Goal: Browse casually: Explore the website without a specific task or goal

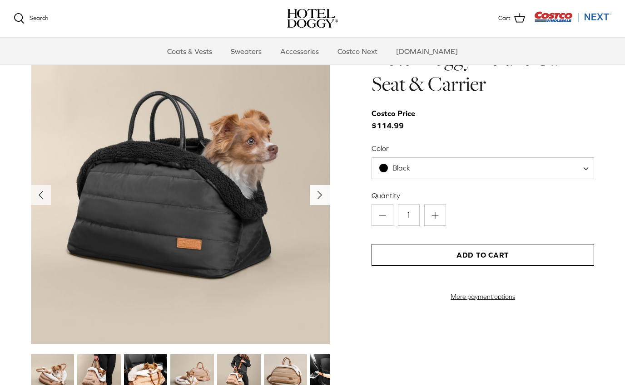
scroll to position [909, 0]
click at [319, 200] on icon "Right" at bounding box center [319, 195] width 15 height 15
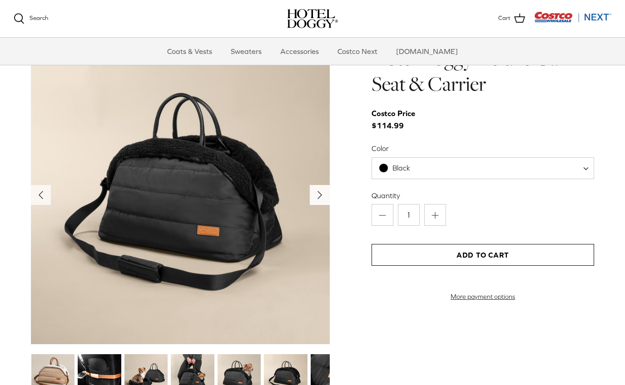
click at [319, 200] on icon "Right" at bounding box center [319, 195] width 15 height 15
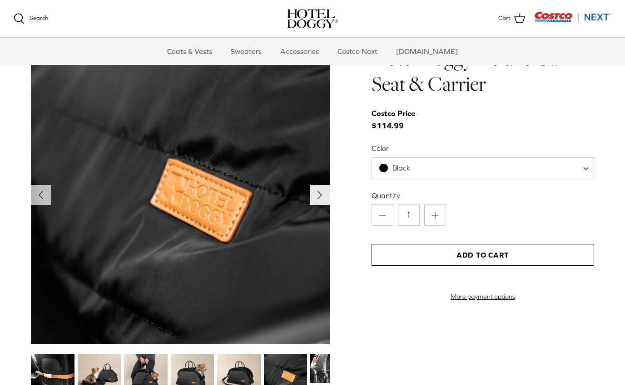
click at [319, 200] on icon "Right" at bounding box center [319, 195] width 15 height 15
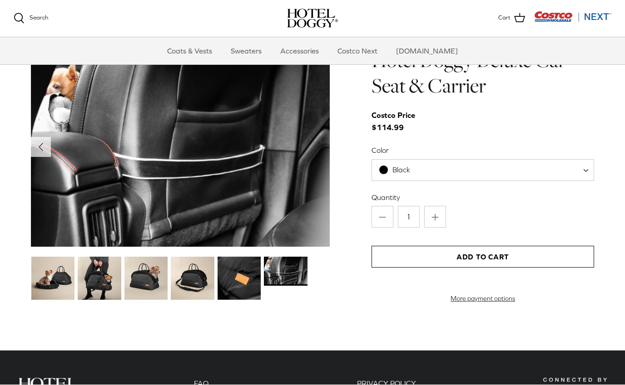
scroll to position [907, 0]
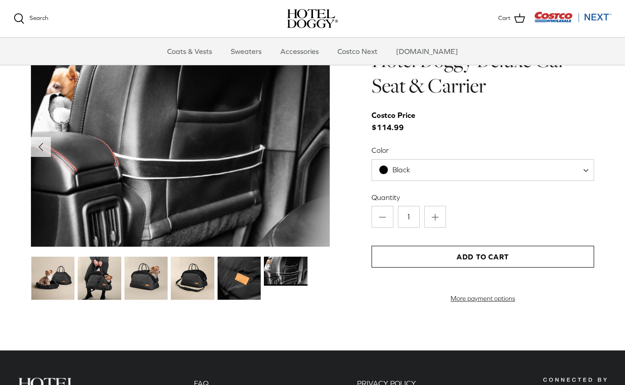
click at [98, 270] on img at bounding box center [100, 279] width 44 height 44
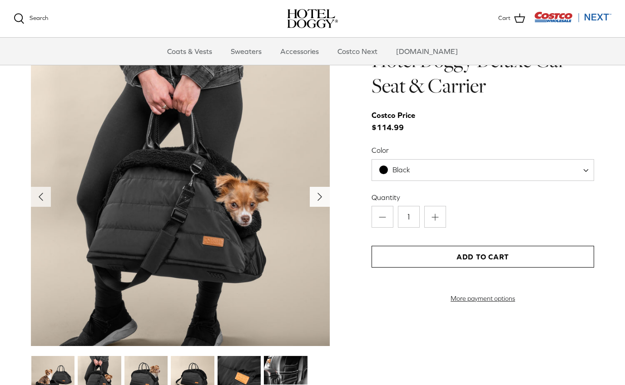
click at [321, 200] on icon "Right" at bounding box center [319, 197] width 15 height 15
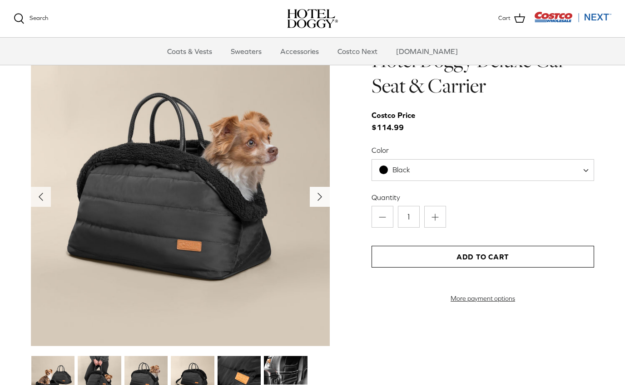
click at [321, 200] on icon "Right" at bounding box center [319, 197] width 15 height 15
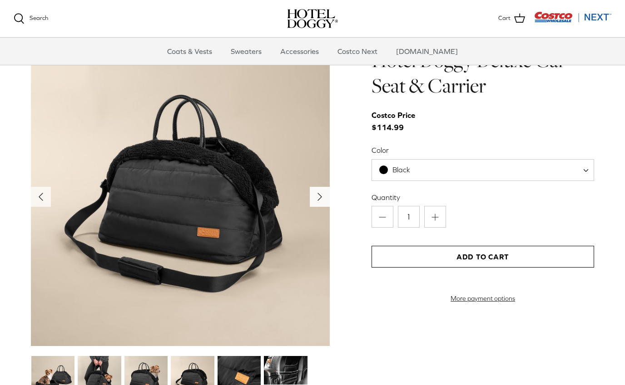
click at [321, 200] on icon "Right" at bounding box center [319, 197] width 15 height 15
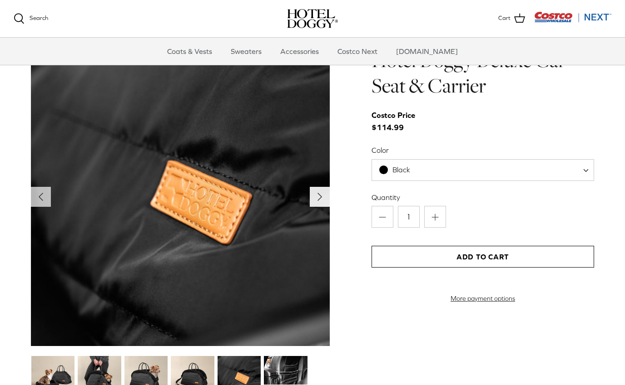
click at [321, 200] on icon "Right" at bounding box center [319, 197] width 15 height 15
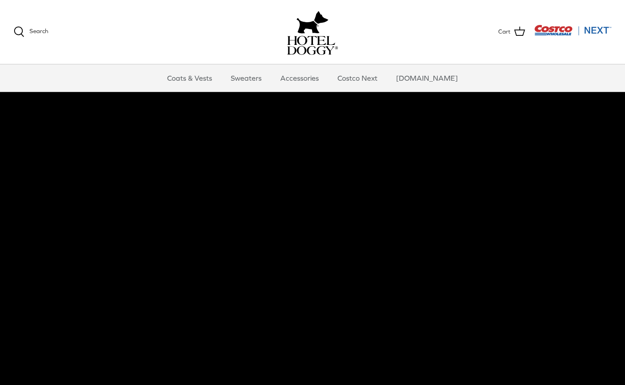
scroll to position [0, 0]
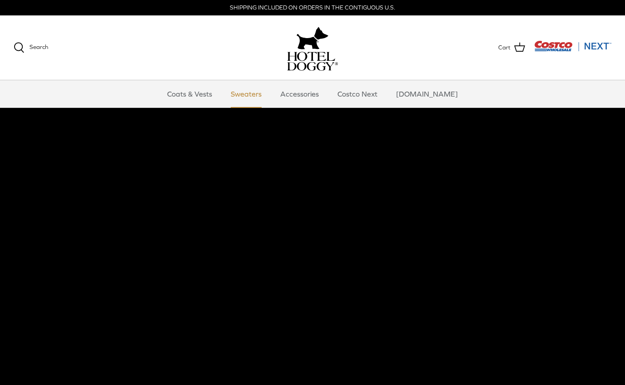
click at [261, 97] on link "Sweaters" at bounding box center [245, 93] width 47 height 27
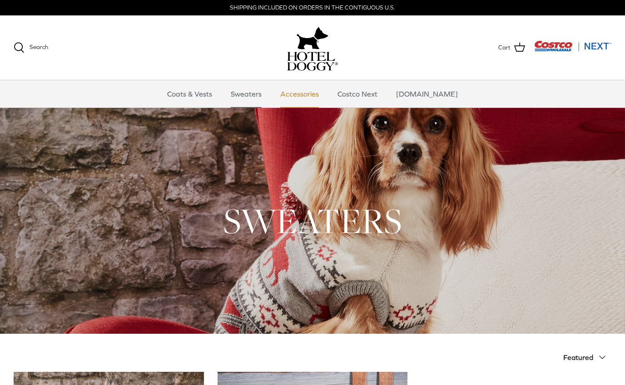
click at [306, 99] on link "Accessories" at bounding box center [299, 93] width 55 height 27
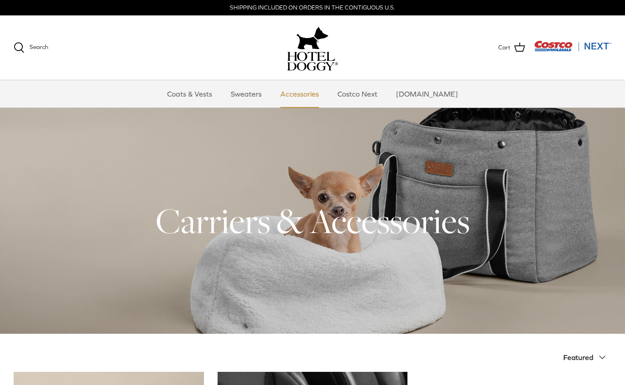
click at [315, 97] on link "Accessories" at bounding box center [299, 93] width 55 height 27
click at [209, 93] on link "Coats & Vests" at bounding box center [189, 93] width 61 height 27
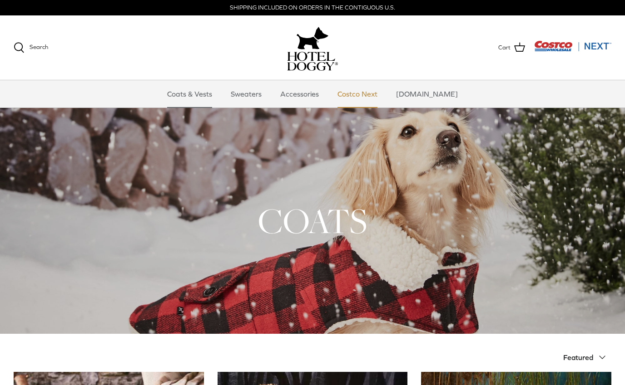
click at [377, 95] on link "Costco Next" at bounding box center [357, 93] width 56 height 27
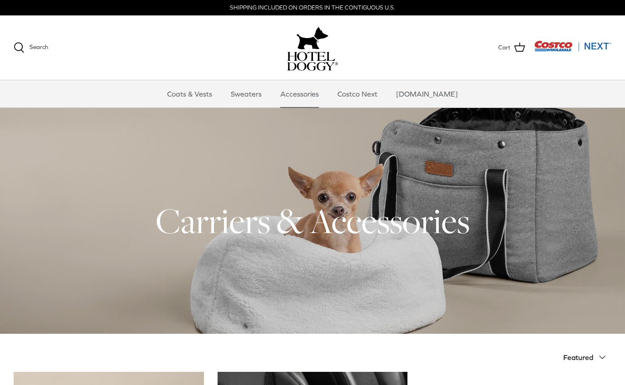
click at [591, 51] on img "Costco Next" at bounding box center [572, 45] width 77 height 11
